Goal: Use online tool/utility: Utilize a website feature to perform a specific function

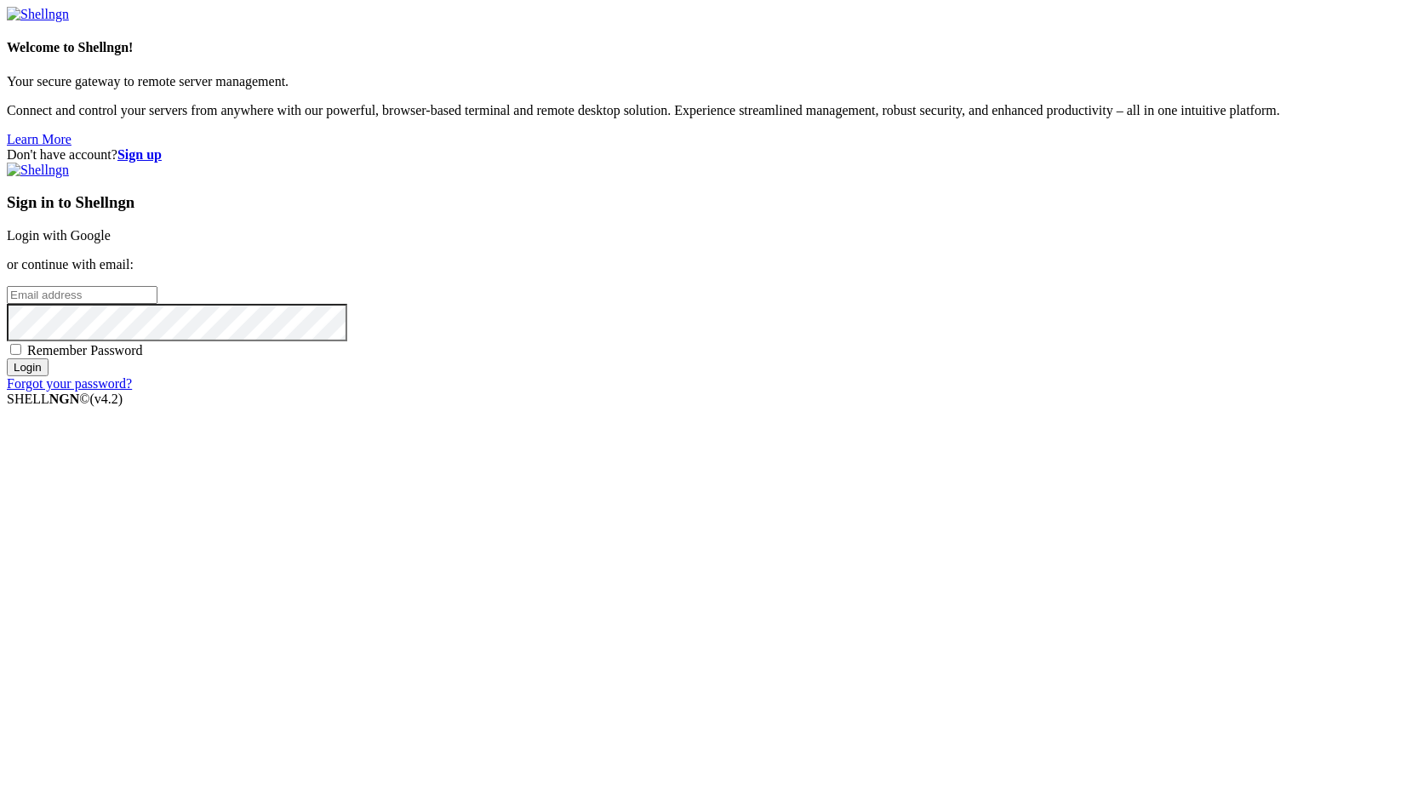
type input "root"
click at [877, 272] on p "or continue with email:" at bounding box center [706, 264] width 1399 height 15
click at [111, 243] on link "Login with Google" at bounding box center [59, 235] width 104 height 14
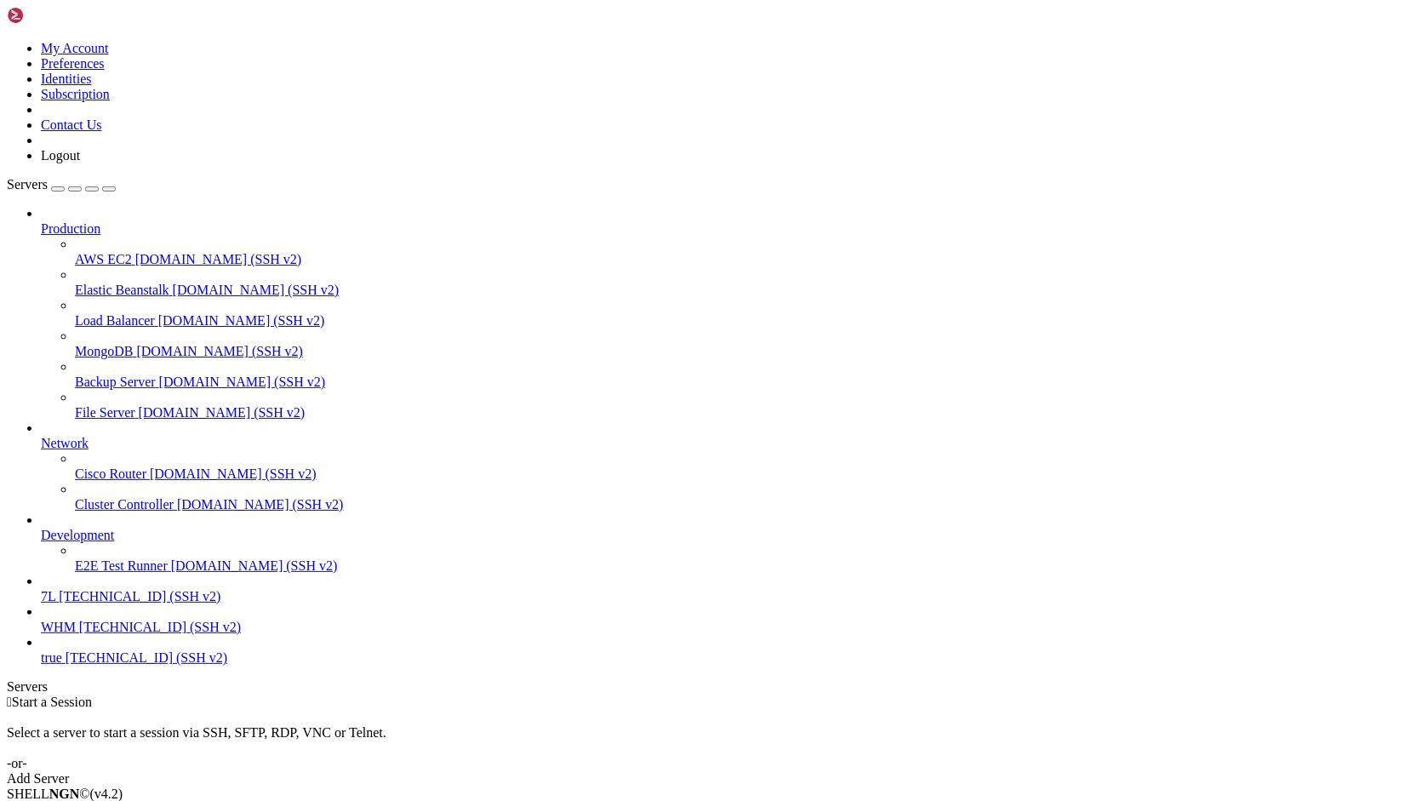
click at [66, 604] on span "[TECHNICAL_ID] (SSH v2)" at bounding box center [140, 596] width 162 height 14
